Goal: Information Seeking & Learning: Learn about a topic

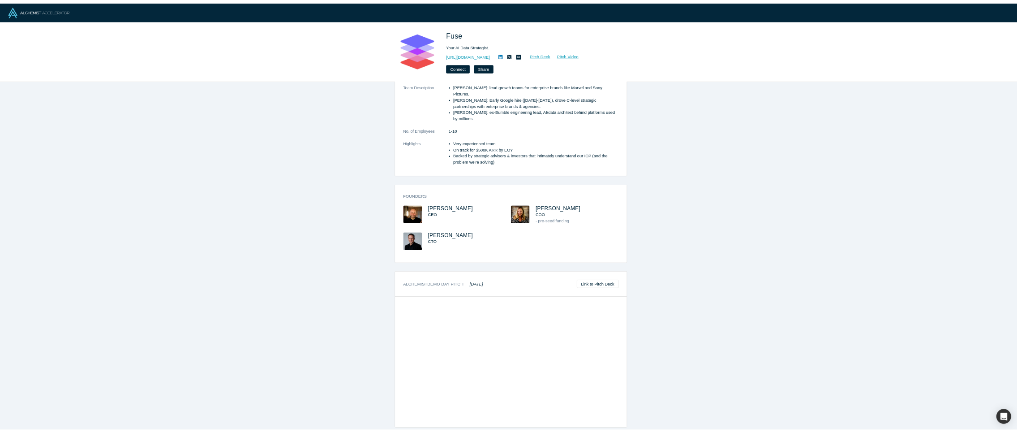
scroll to position [387, 0]
